Goal: Transaction & Acquisition: Book appointment/travel/reservation

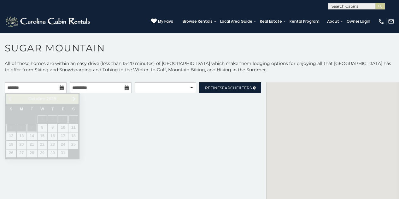
click at [43, 85] on input "text" at bounding box center [36, 87] width 62 height 11
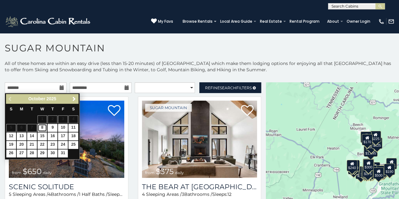
click at [39, 126] on link "8" at bounding box center [43, 128] width 10 height 8
type input "**********"
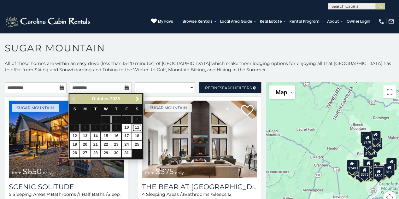
click at [139, 128] on link "11" at bounding box center [137, 128] width 10 height 8
type input "**********"
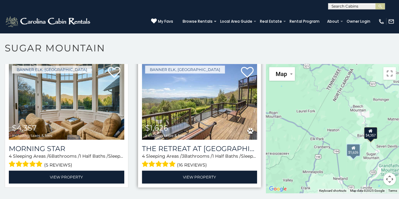
scroll to position [3, 0]
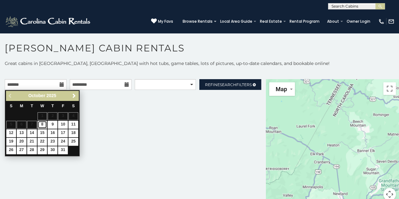
click at [43, 122] on link "8" at bounding box center [43, 125] width 10 height 8
type input "**********"
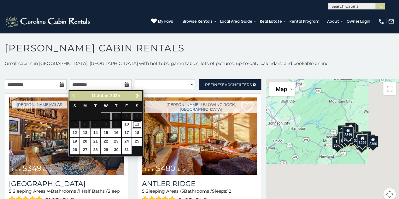
click at [137, 125] on link "11" at bounding box center [137, 125] width 10 height 8
type input "**********"
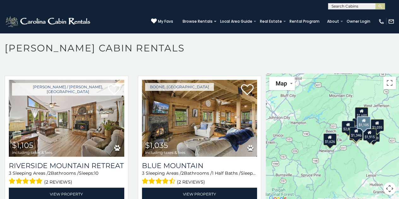
scroll to position [3, 0]
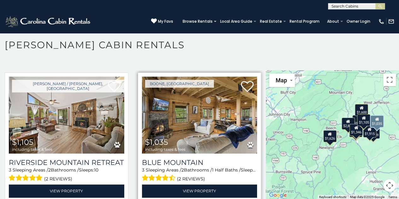
click at [191, 114] on img at bounding box center [199, 115] width 115 height 77
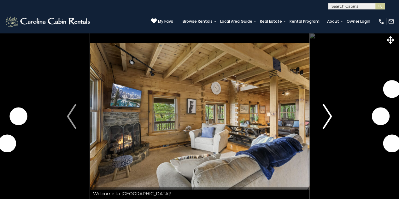
click at [327, 115] on img "Next" at bounding box center [327, 116] width 9 height 25
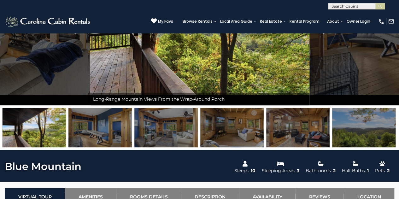
scroll to position [158, 0]
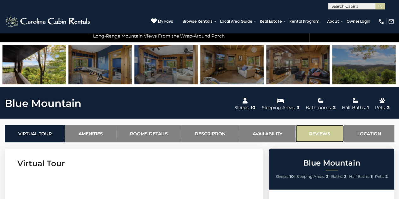
click at [318, 135] on link "Reviews" at bounding box center [320, 133] width 48 height 17
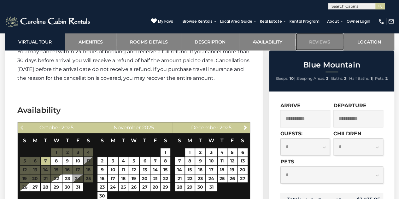
scroll to position [1339, 0]
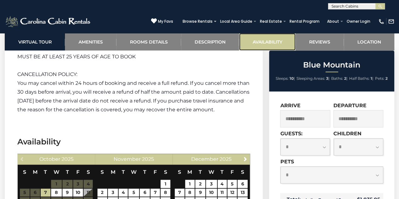
click at [259, 43] on link "Availability" at bounding box center [267, 41] width 56 height 17
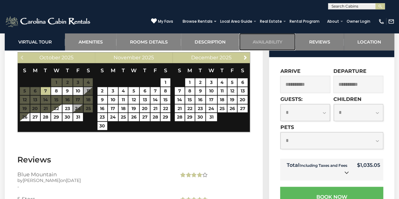
scroll to position [1346, 0]
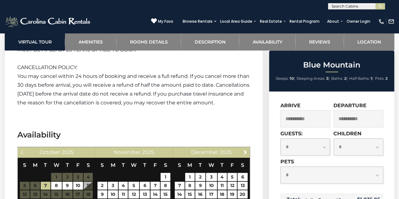
click at [296, 118] on input "**********" at bounding box center [305, 118] width 50 height 17
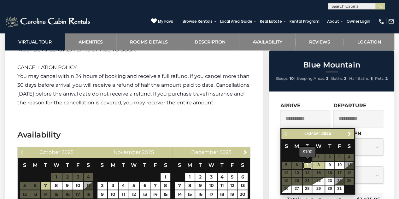
click at [308, 166] on link "7" at bounding box center [307, 165] width 9 height 7
type input "**********"
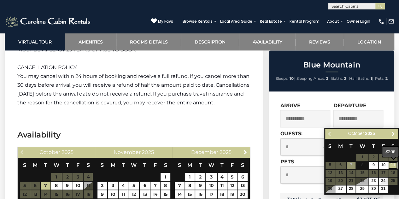
click at [394, 164] on link "11" at bounding box center [392, 165] width 9 height 7
type input "**********"
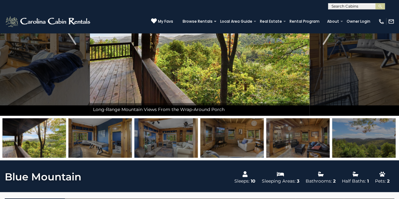
scroll to position [0, 0]
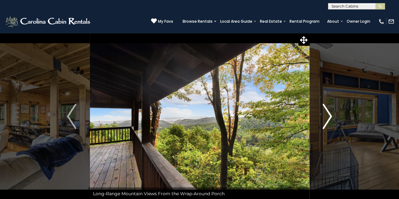
click at [327, 115] on img "Next" at bounding box center [327, 116] width 9 height 25
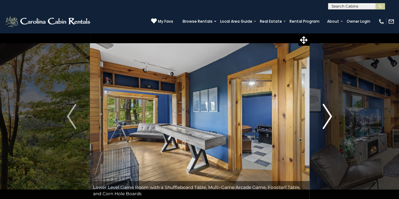
click at [327, 115] on img "Next" at bounding box center [327, 116] width 9 height 25
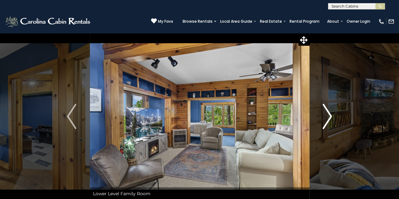
click at [327, 115] on img "Next" at bounding box center [327, 116] width 9 height 25
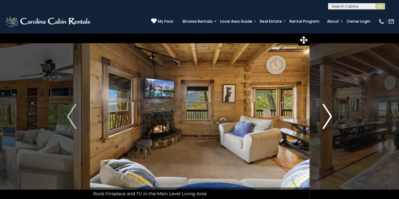
click at [327, 115] on img "Next" at bounding box center [327, 116] width 9 height 25
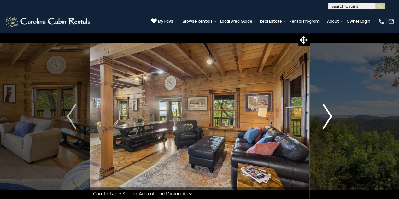
click at [327, 115] on img "Next" at bounding box center [327, 116] width 9 height 25
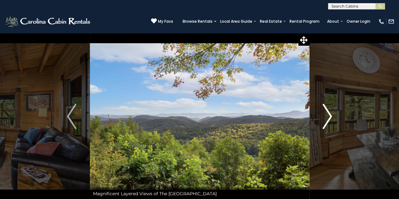
click at [327, 115] on img "Next" at bounding box center [327, 116] width 9 height 25
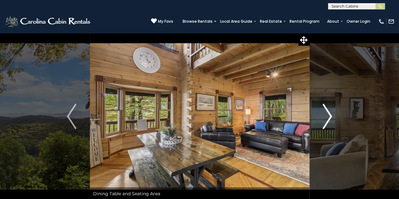
click at [327, 115] on img "Next" at bounding box center [327, 116] width 9 height 25
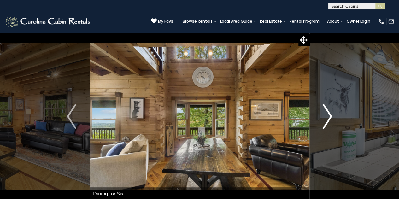
click at [327, 115] on img "Next" at bounding box center [327, 116] width 9 height 25
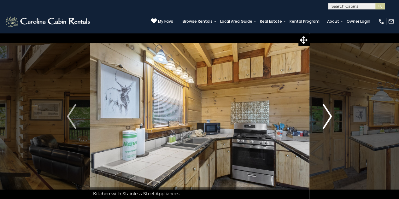
click at [327, 115] on img "Next" at bounding box center [327, 116] width 9 height 25
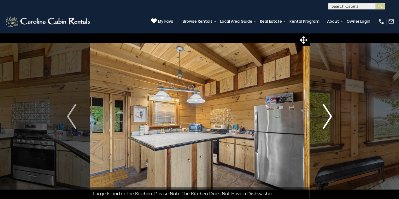
click at [327, 115] on img "Next" at bounding box center [327, 116] width 9 height 25
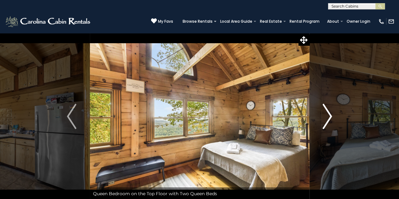
click at [327, 115] on img "Next" at bounding box center [327, 116] width 9 height 25
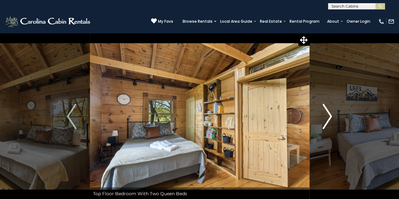
click at [327, 115] on img "Next" at bounding box center [327, 116] width 9 height 25
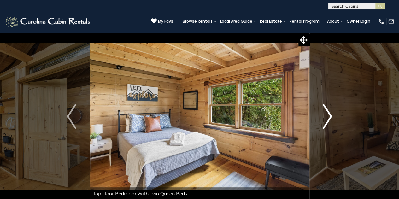
click at [327, 115] on img "Next" at bounding box center [327, 116] width 9 height 25
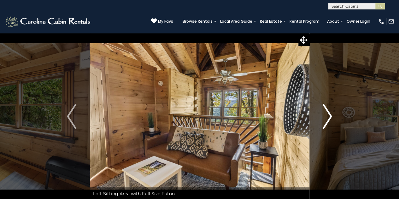
click at [327, 115] on img "Next" at bounding box center [327, 116] width 9 height 25
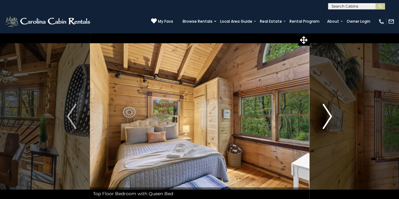
click at [327, 115] on img "Next" at bounding box center [327, 116] width 9 height 25
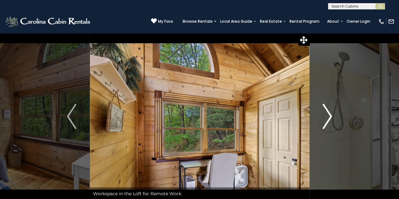
click at [327, 115] on img "Next" at bounding box center [327, 116] width 9 height 25
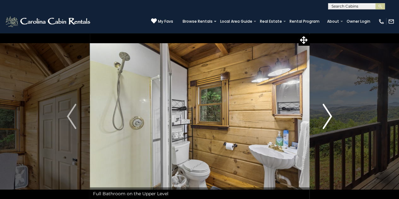
click at [327, 115] on img "Next" at bounding box center [327, 116] width 9 height 25
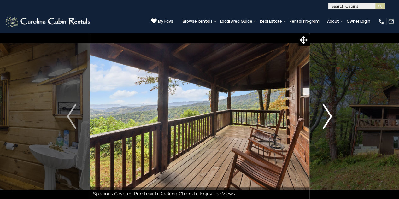
click at [327, 115] on img "Next" at bounding box center [327, 116] width 9 height 25
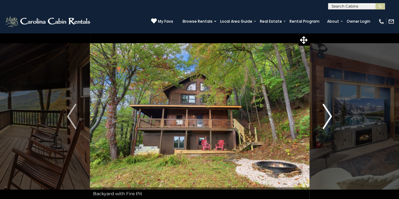
click at [327, 115] on img "Next" at bounding box center [327, 116] width 9 height 25
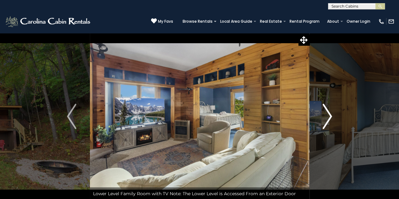
click at [327, 115] on img "Next" at bounding box center [327, 116] width 9 height 25
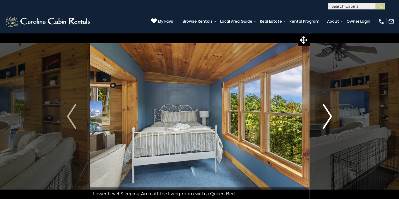
click at [327, 115] on img "Next" at bounding box center [327, 116] width 9 height 25
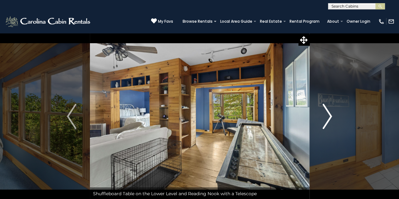
click at [327, 115] on img "Next" at bounding box center [327, 116] width 9 height 25
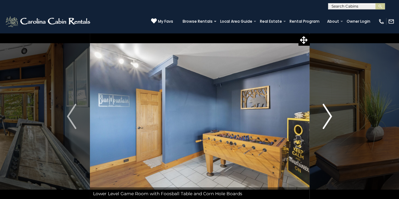
click at [327, 115] on img "Next" at bounding box center [327, 116] width 9 height 25
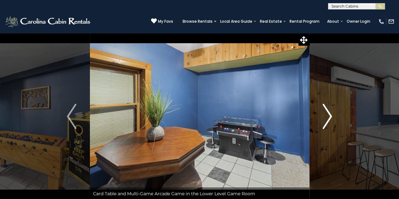
click at [327, 115] on img "Next" at bounding box center [327, 116] width 9 height 25
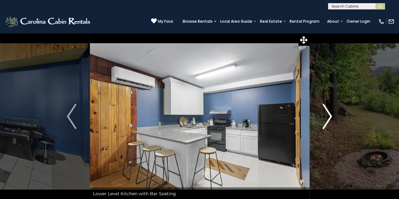
click at [327, 115] on img "Next" at bounding box center [327, 116] width 9 height 25
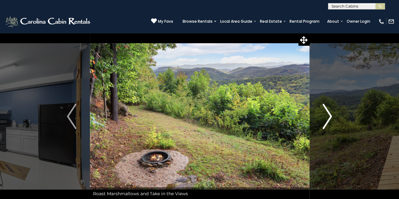
click at [327, 115] on img "Next" at bounding box center [327, 116] width 9 height 25
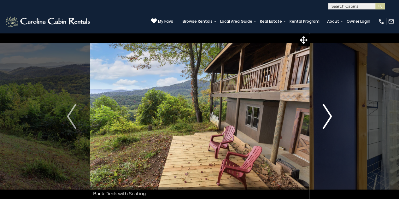
click at [327, 115] on img "Next" at bounding box center [327, 116] width 9 height 25
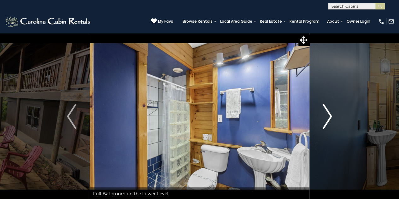
click at [327, 115] on img "Next" at bounding box center [327, 116] width 9 height 25
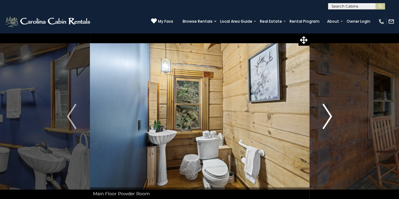
click at [327, 115] on img "Next" at bounding box center [327, 116] width 9 height 25
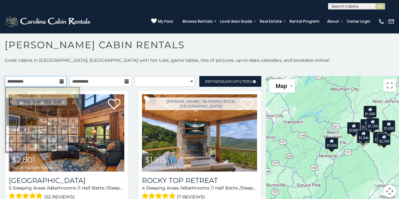
click at [40, 80] on input "**********" at bounding box center [36, 81] width 62 height 11
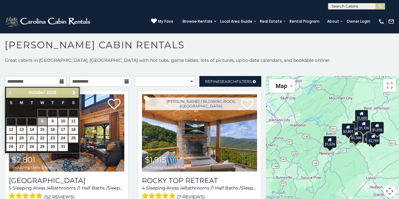
click at [139, 60] on p "Great cabins in Boone, NC with hot tubs, game tables, lots of pictures, up-to-d…" at bounding box center [199, 60] width 399 height 6
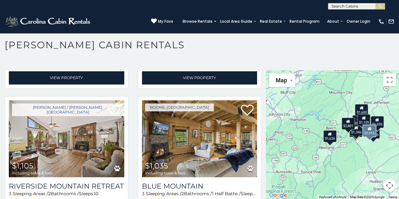
scroll to position [560, 0]
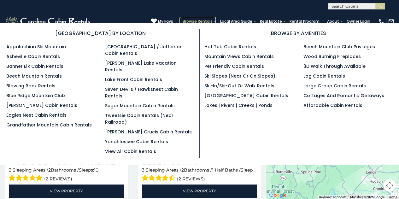
click at [196, 22] on link "Browse Rentals" at bounding box center [197, 21] width 36 height 9
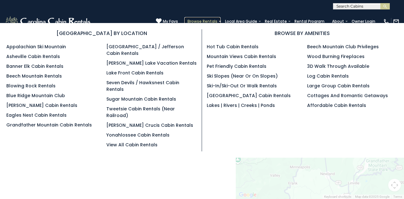
click at [199, 20] on link "Browse Rentals" at bounding box center [202, 21] width 36 height 9
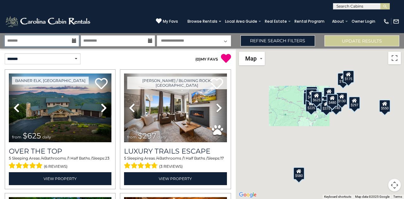
click at [45, 41] on input "text" at bounding box center [42, 40] width 74 height 11
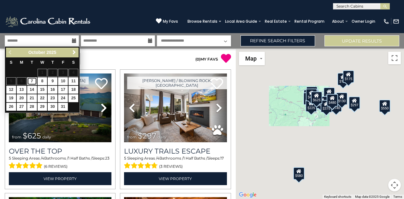
click at [34, 81] on link "7" at bounding box center [32, 81] width 10 height 8
type input "*******"
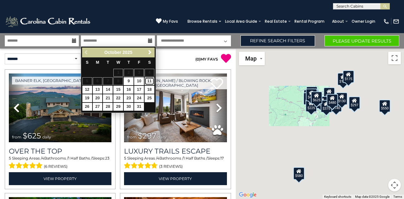
click at [148, 81] on link "11" at bounding box center [149, 81] width 10 height 8
type input "********"
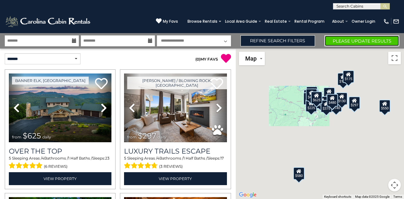
click at [335, 43] on button "Please Update Results" at bounding box center [361, 40] width 75 height 11
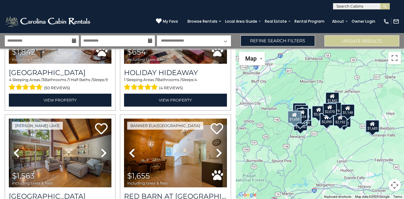
scroll to position [510, 0]
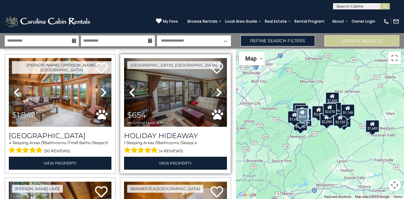
click at [162, 85] on img at bounding box center [175, 92] width 103 height 69
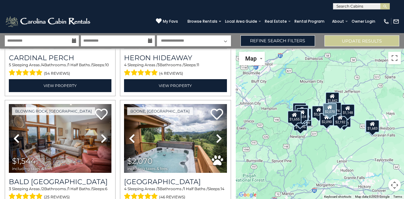
scroll to position [1362, 0]
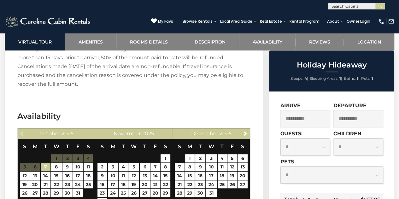
scroll to position [1240, 0]
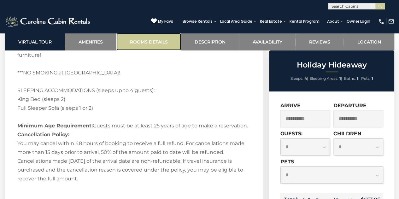
click at [145, 44] on link "Rooms Details" at bounding box center [148, 41] width 65 height 17
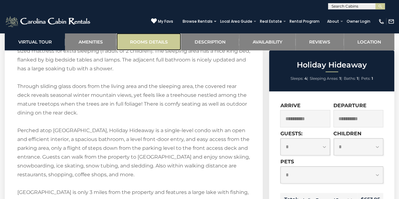
scroll to position [931, 0]
